Goal: Task Accomplishment & Management: Manage account settings

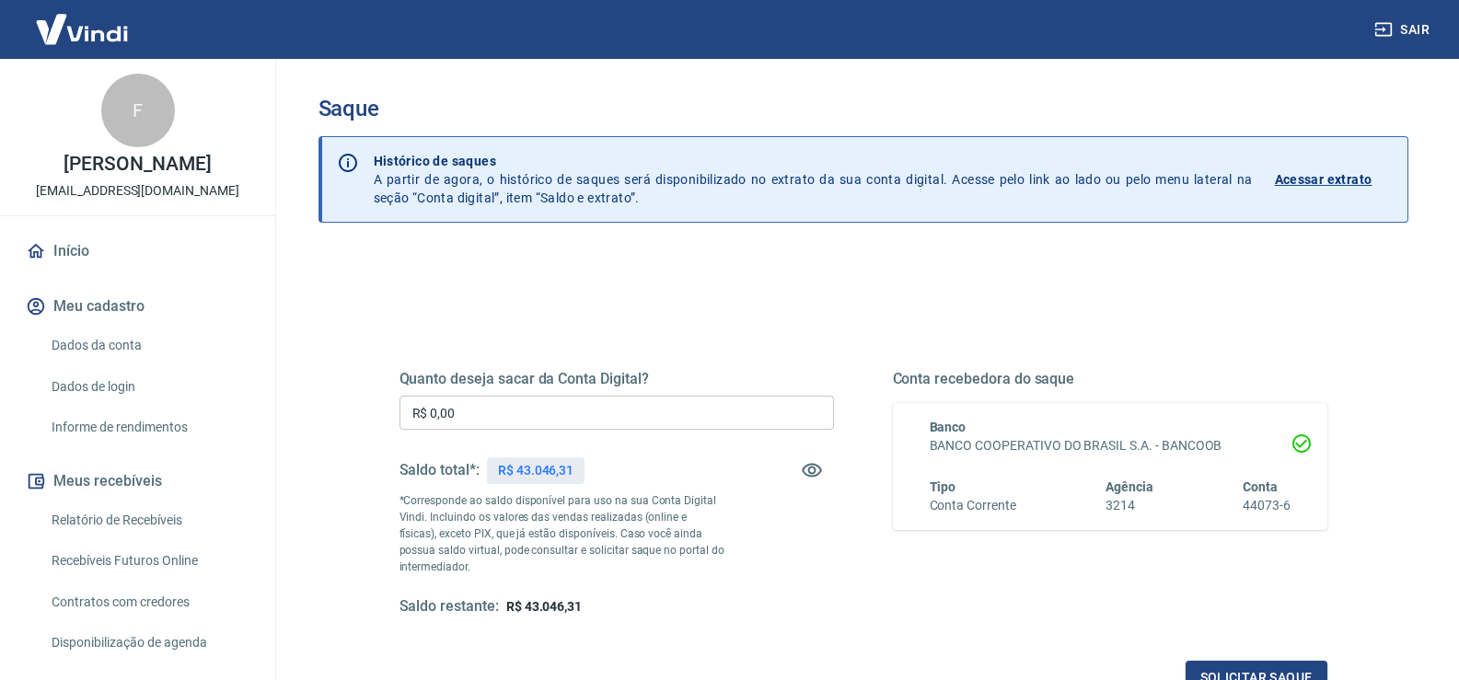
click at [529, 422] on input "R$ 0,00" at bounding box center [617, 413] width 435 height 34
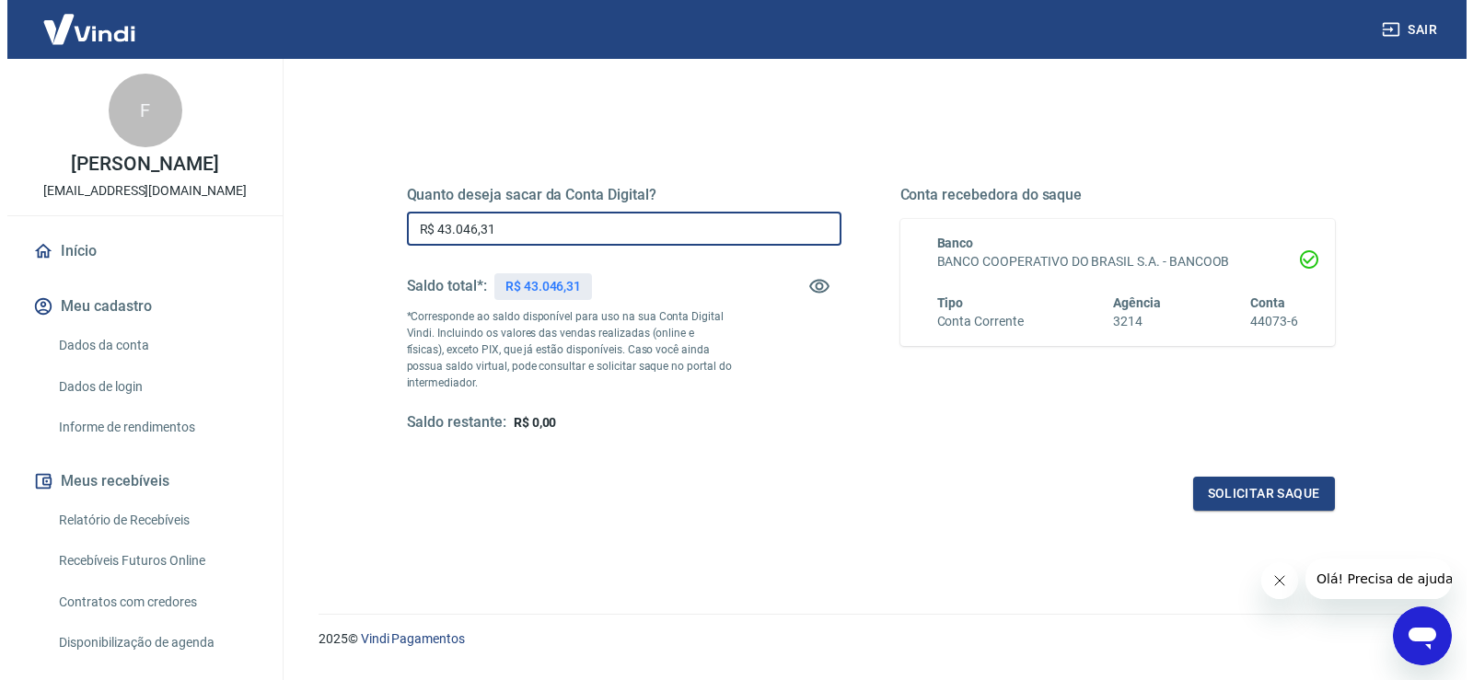
scroll to position [230, 0]
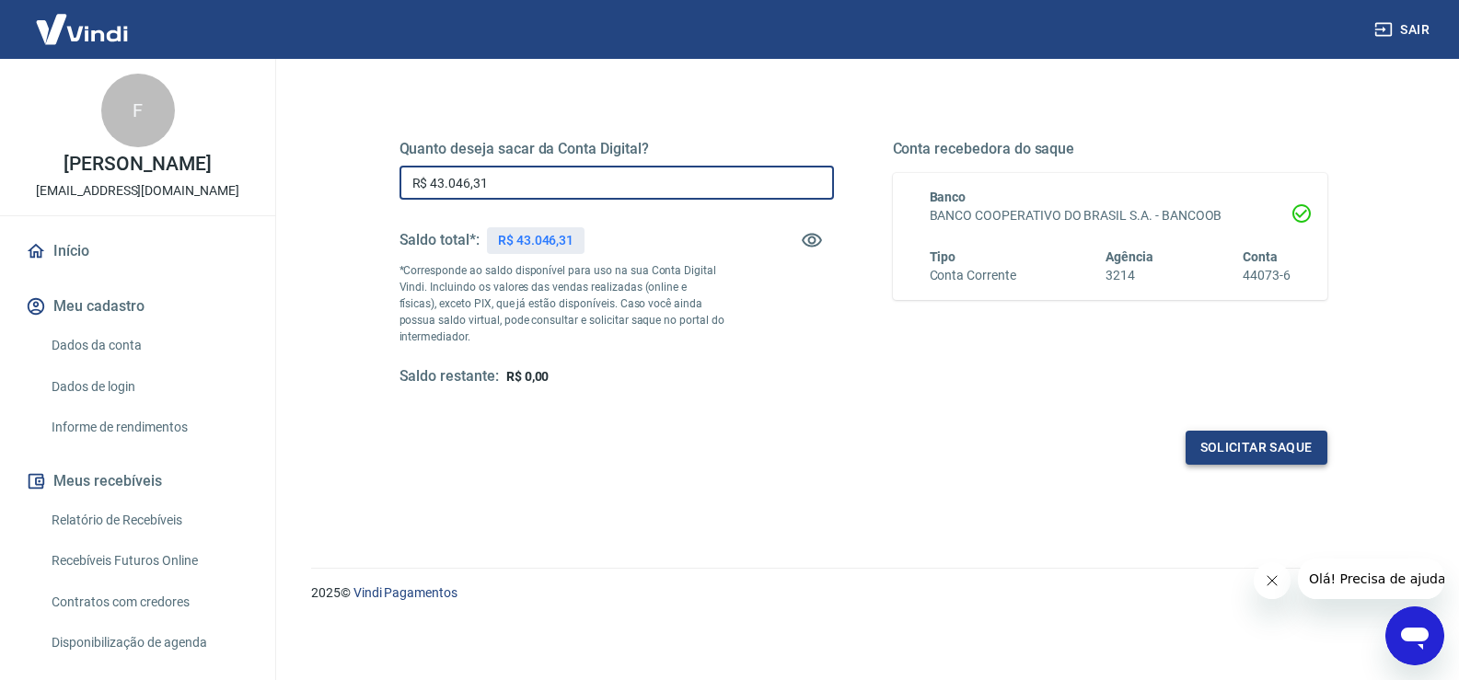
type input "R$ 43.046,31"
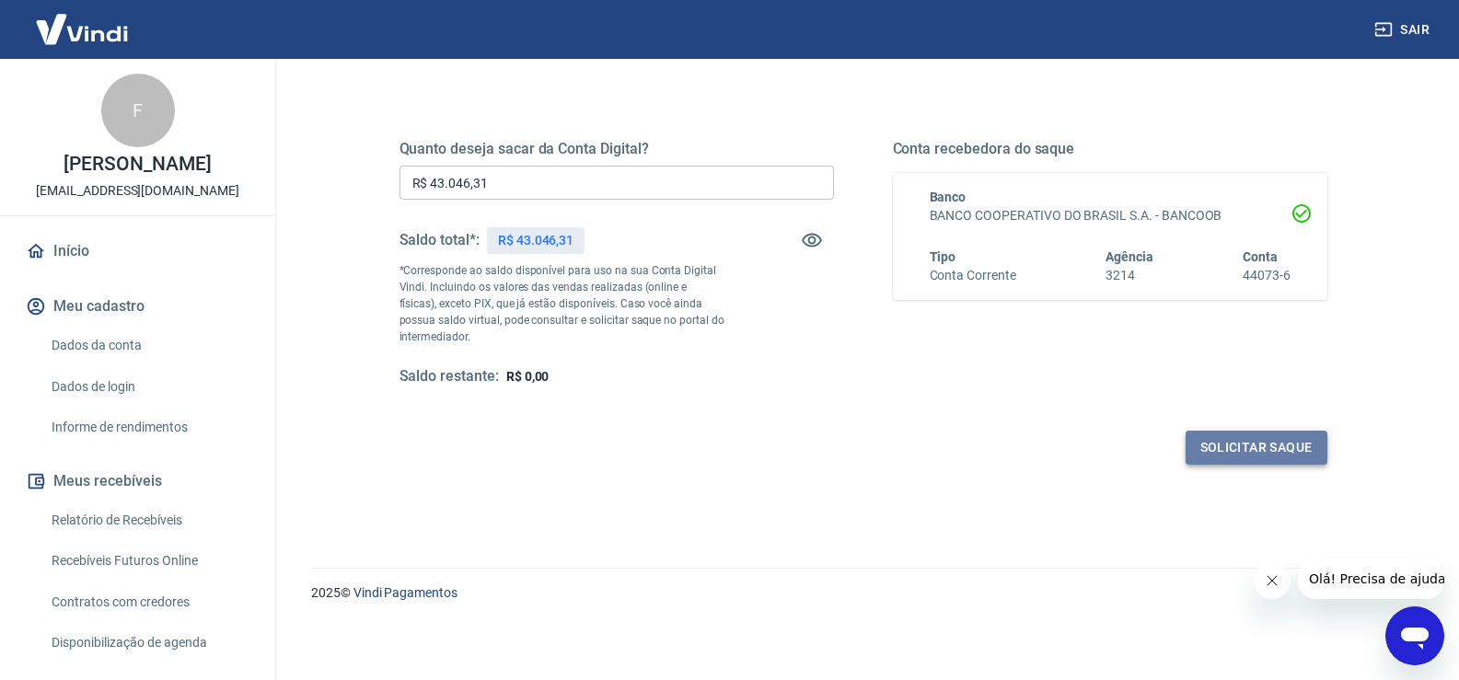
click at [1236, 442] on button "Solicitar saque" at bounding box center [1257, 448] width 142 height 34
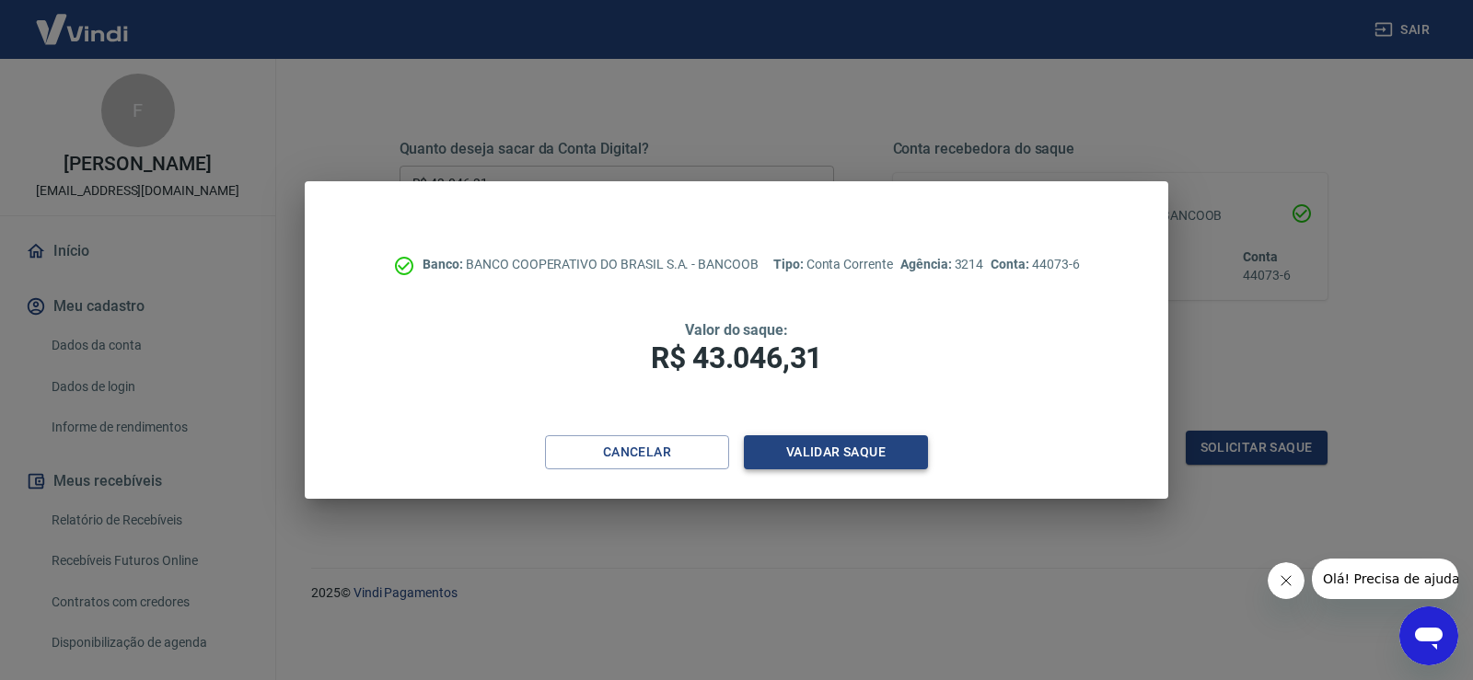
click at [871, 451] on button "Validar saque" at bounding box center [836, 453] width 184 height 34
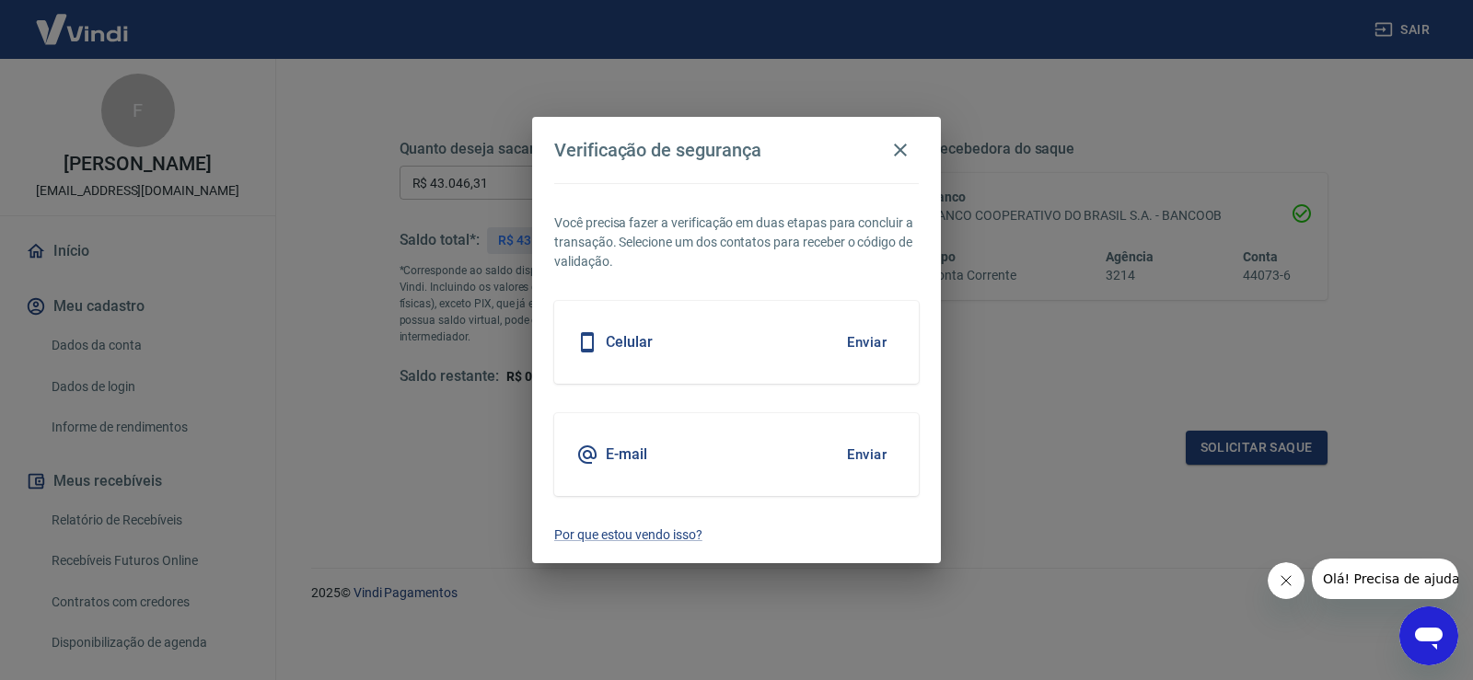
click at [863, 359] on div "Celular Enviar" at bounding box center [736, 342] width 365 height 83
click at [867, 338] on button "Enviar" at bounding box center [867, 342] width 60 height 39
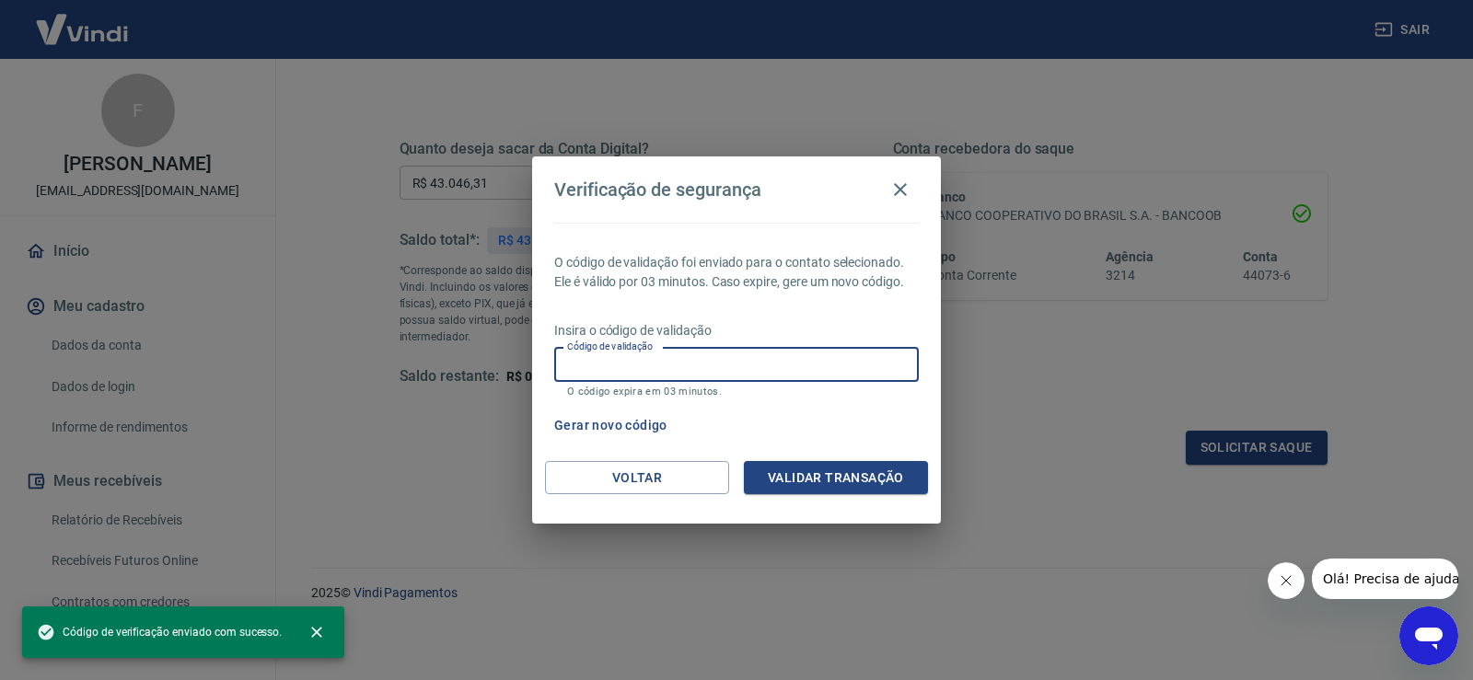
click at [771, 365] on input "Código de validação" at bounding box center [736, 365] width 365 height 34
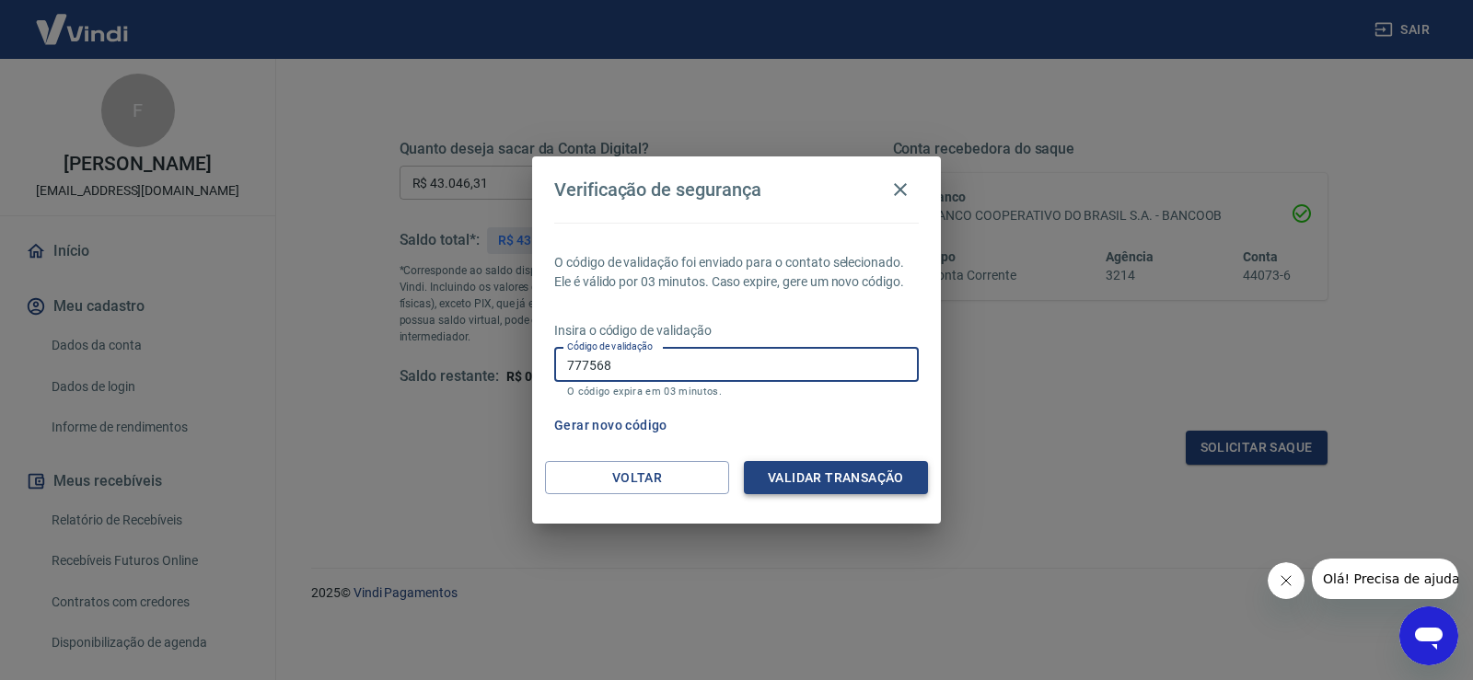
type input "777568"
click at [799, 464] on button "Validar transação" at bounding box center [836, 478] width 184 height 34
